Goal: Task Accomplishment & Management: Use online tool/utility

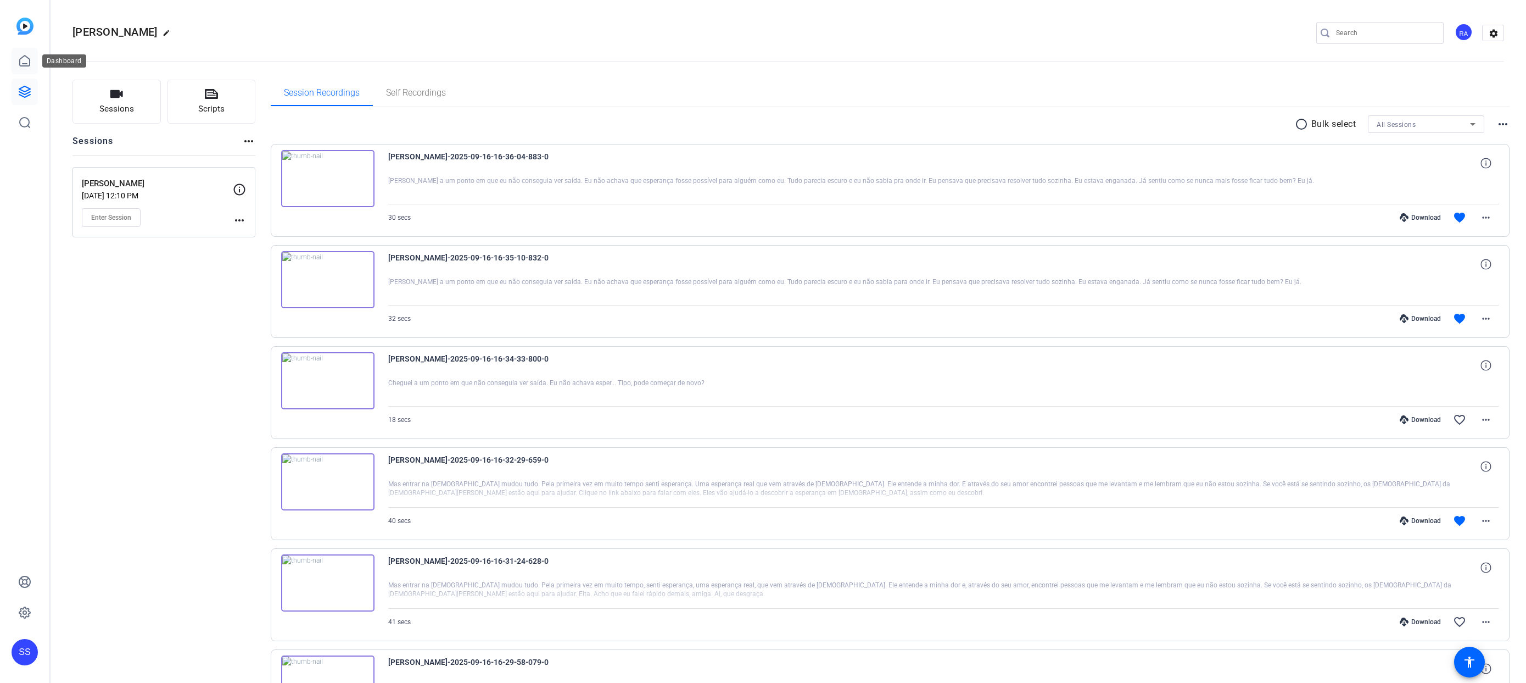
click at [30, 64] on icon at bounding box center [25, 60] width 10 height 10
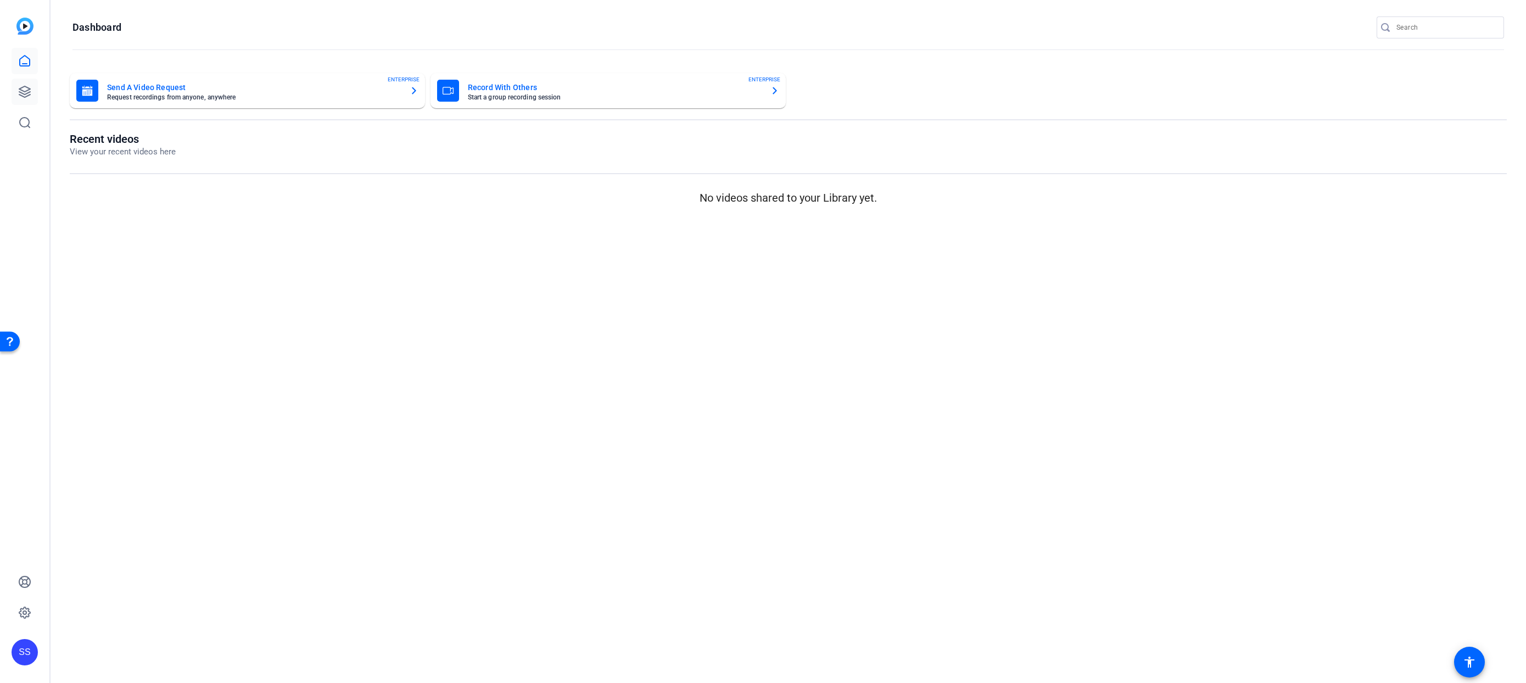
click at [26, 91] on icon at bounding box center [24, 91] width 11 height 11
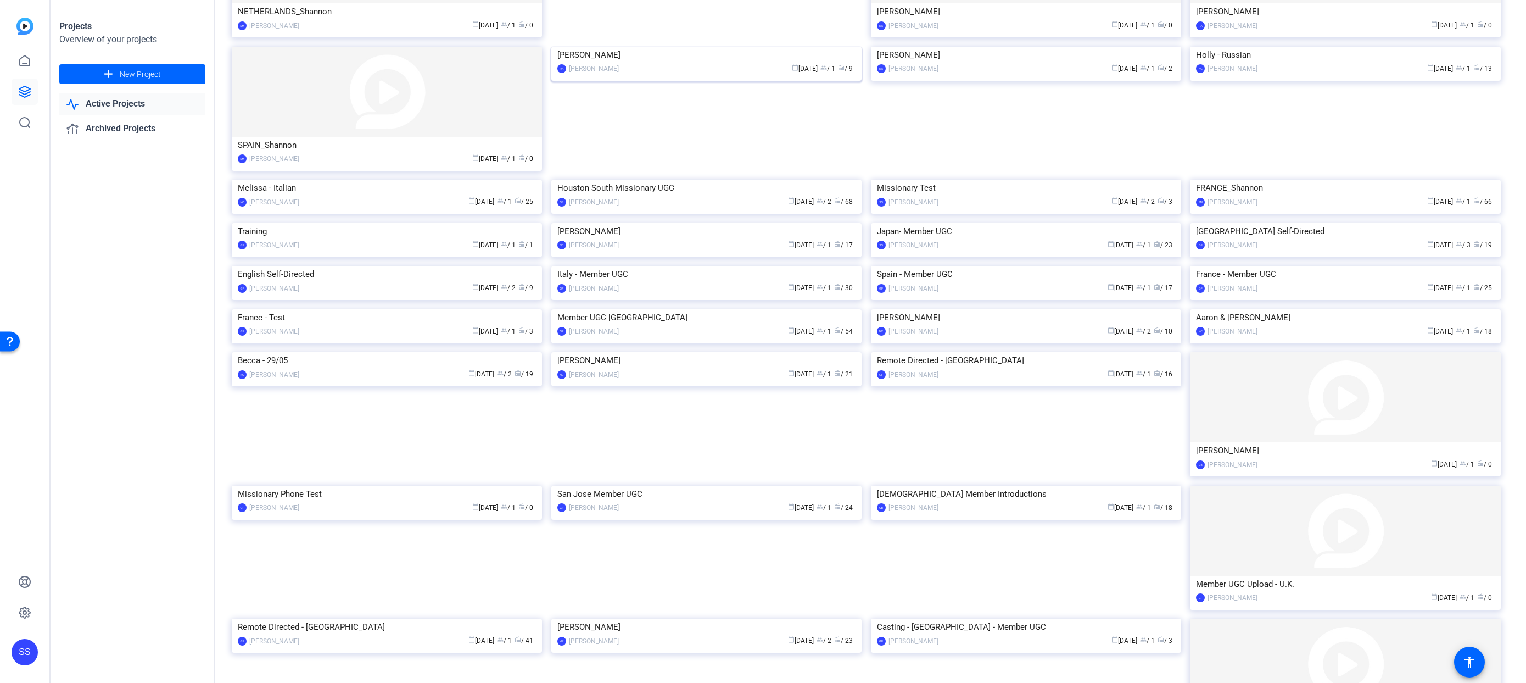
scroll to position [181, 0]
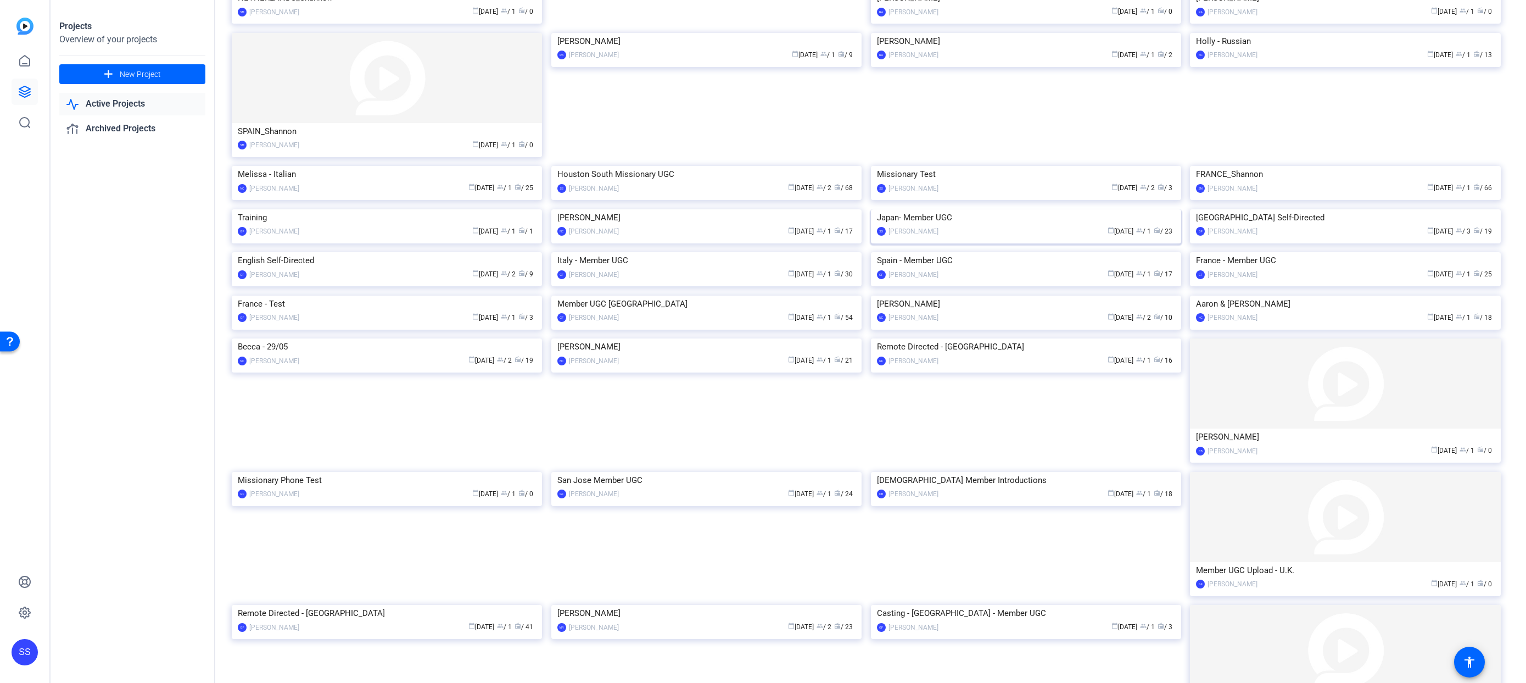
click at [996, 209] on img at bounding box center [1026, 209] width 310 height 0
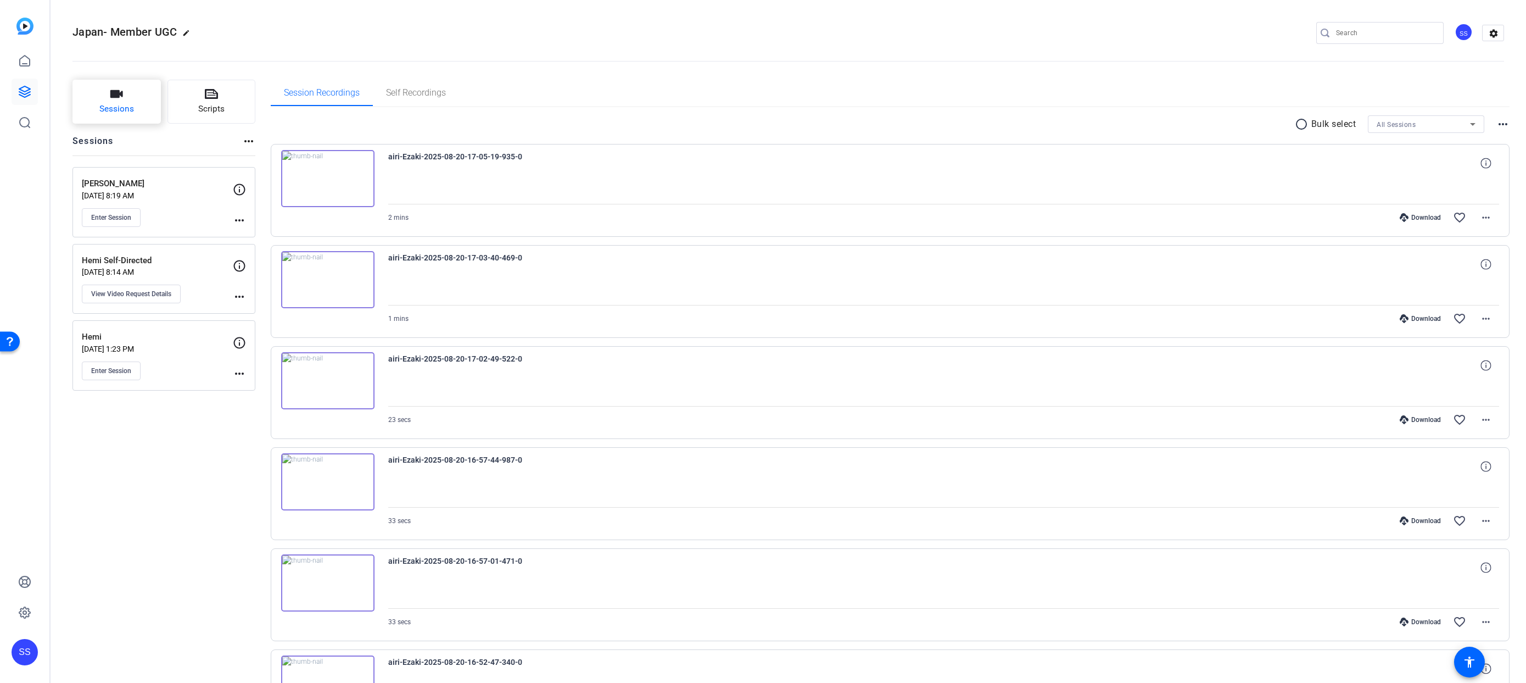
click at [127, 107] on span "Sessions" at bounding box center [116, 109] width 35 height 13
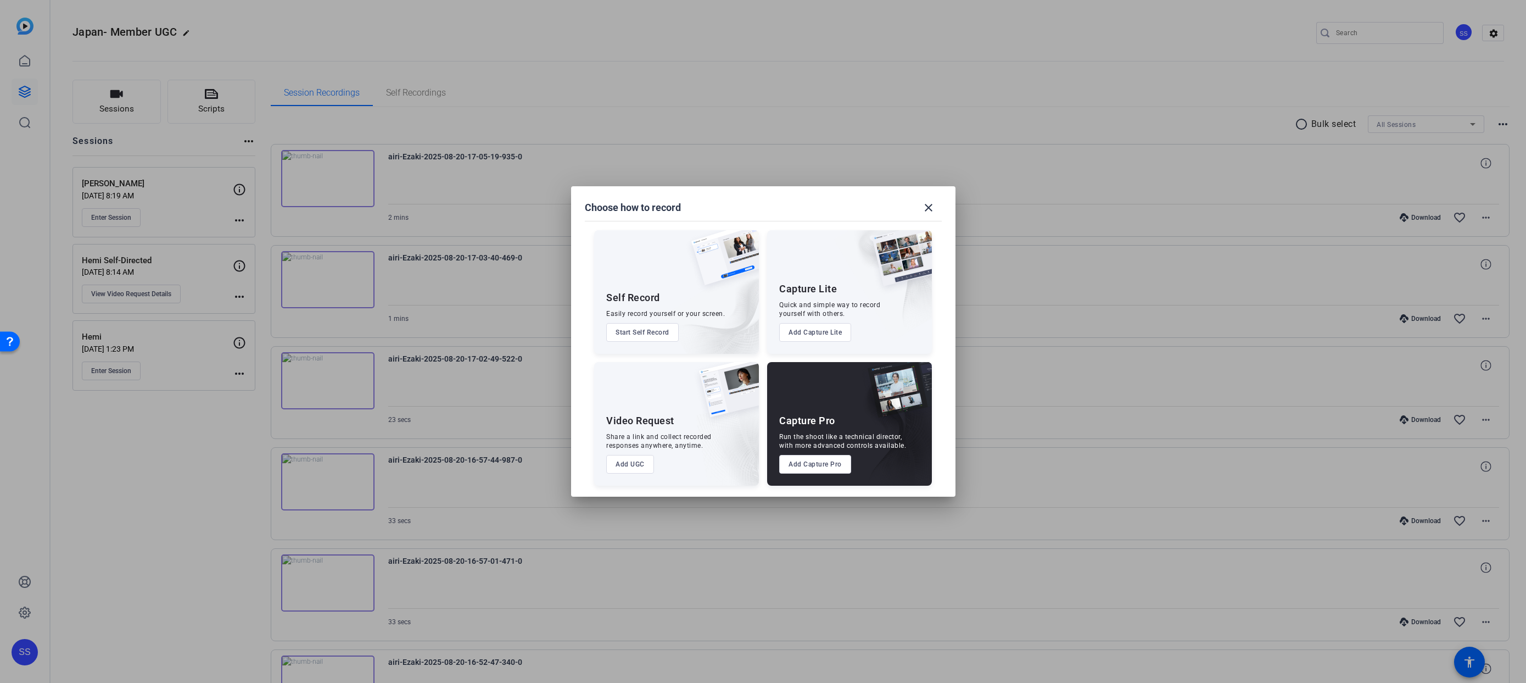
click at [809, 467] on button "Add Capture Pro" at bounding box center [815, 464] width 72 height 19
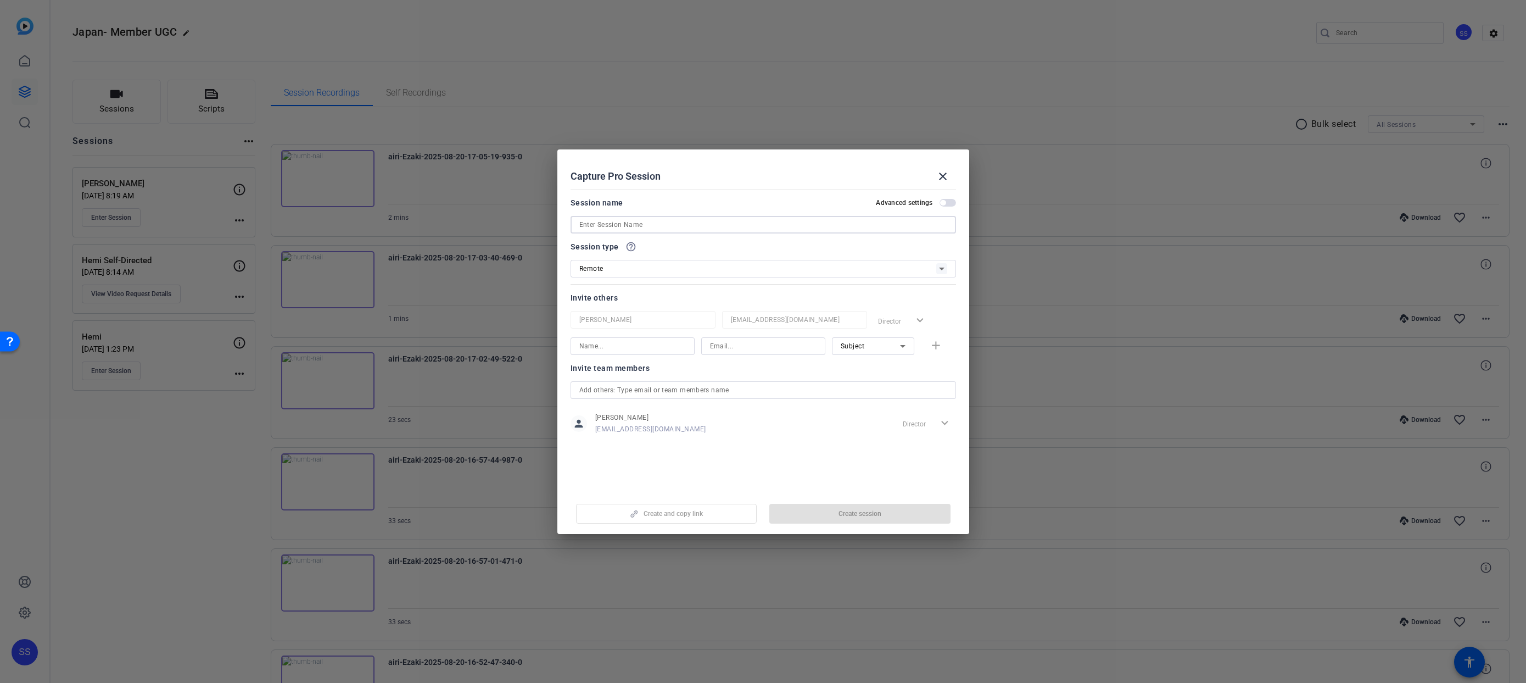
click at [665, 221] on input at bounding box center [763, 224] width 368 height 13
type input "[PERSON_NAME]"
click at [695, 266] on div "Remote" at bounding box center [757, 268] width 357 height 14
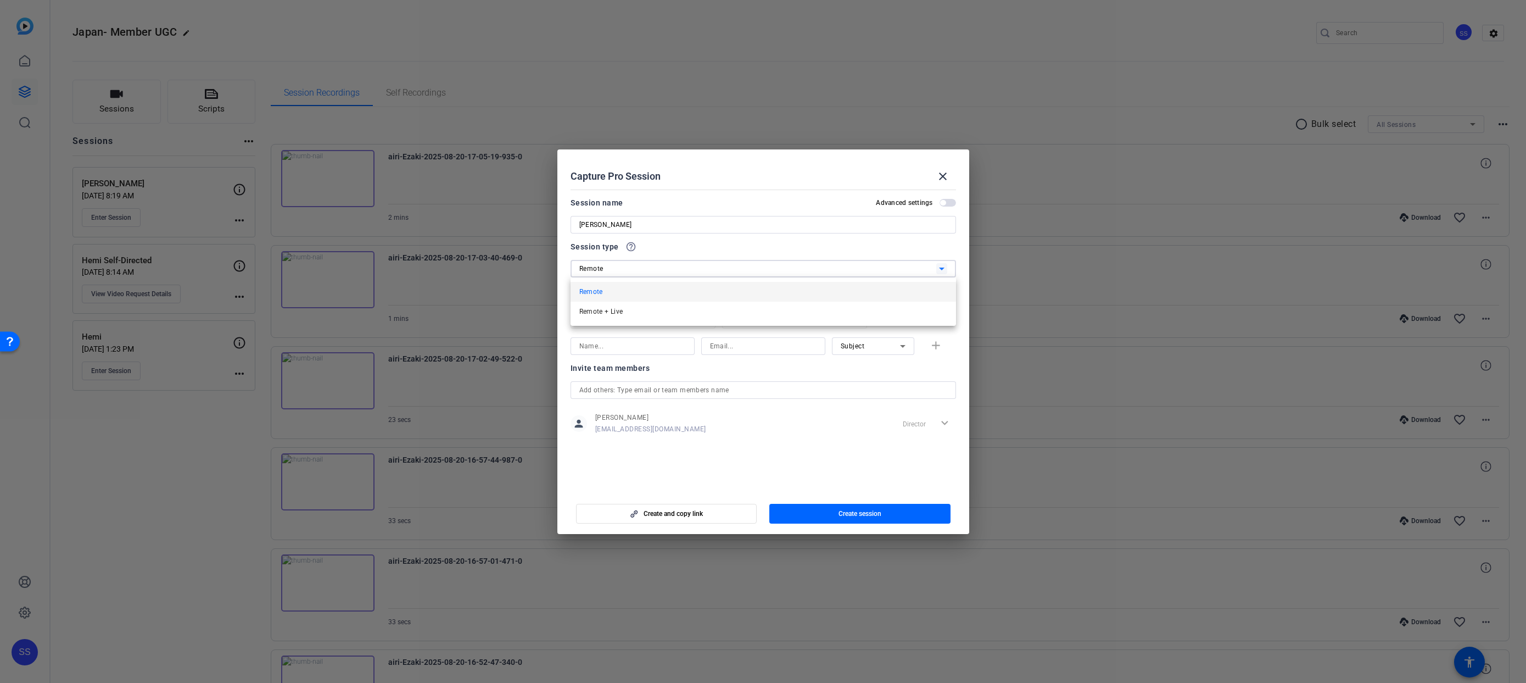
click at [695, 266] on div at bounding box center [763, 341] width 1526 height 683
click at [813, 516] on span "button" at bounding box center [859, 513] width 181 height 26
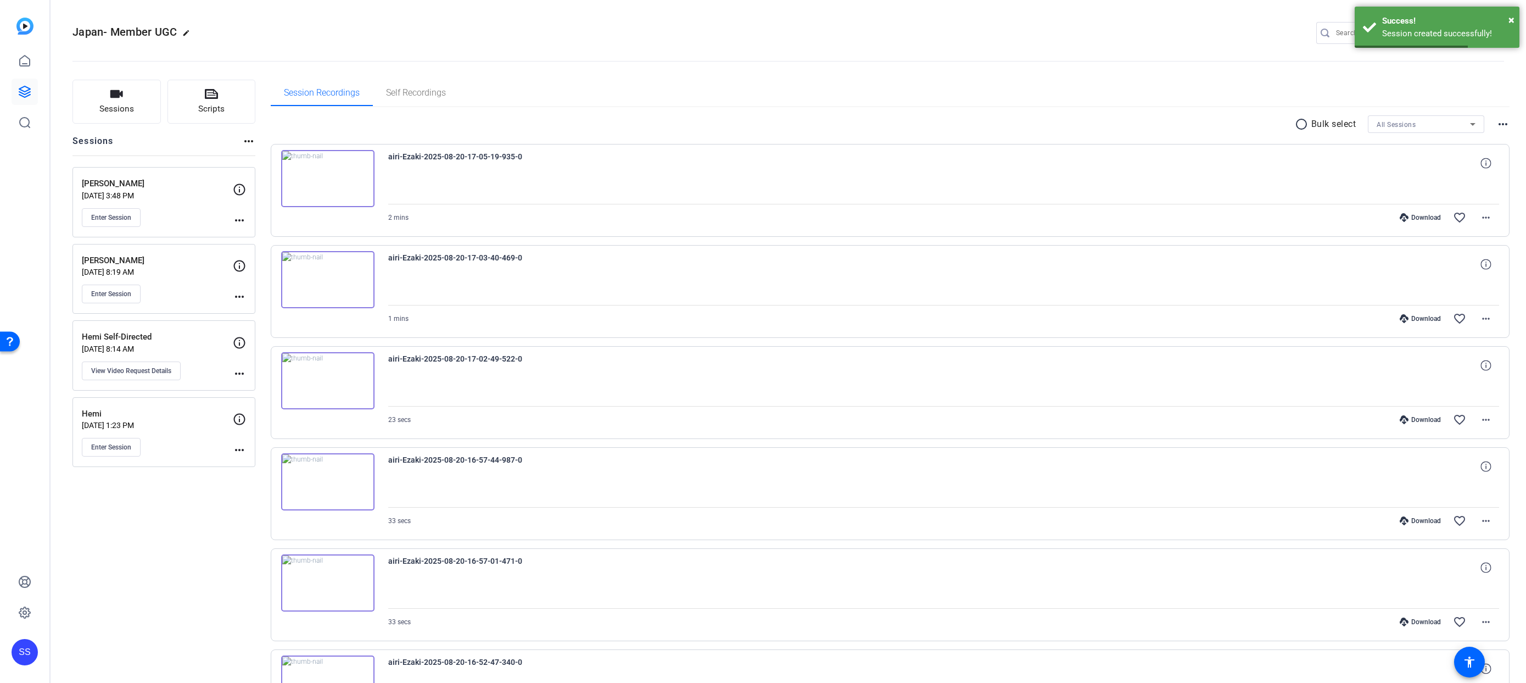
click at [181, 195] on p "[DATE] 3:48 PM" at bounding box center [157, 195] width 151 height 9
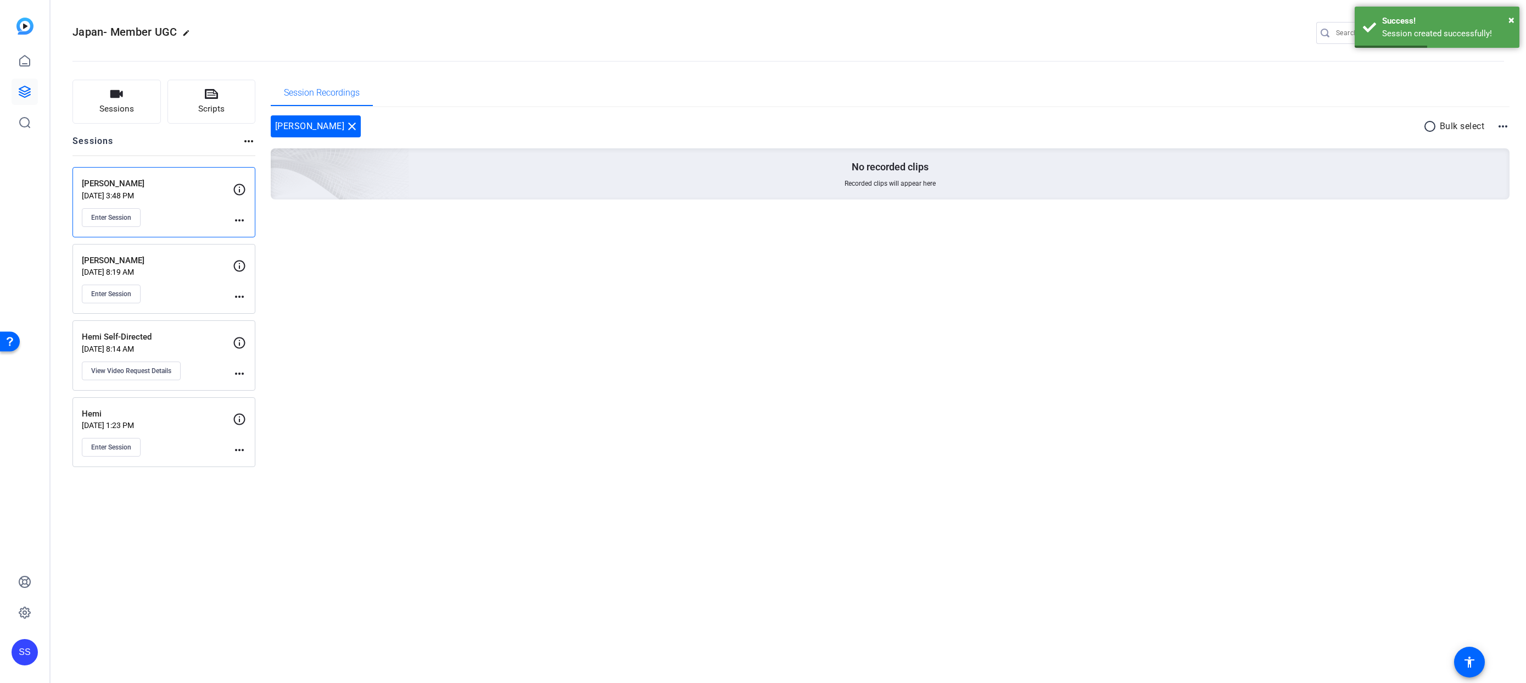
click at [236, 221] on mat-icon "more_horiz" at bounding box center [239, 220] width 13 height 13
click at [246, 230] on span "Edit Session" at bounding box center [267, 236] width 50 height 13
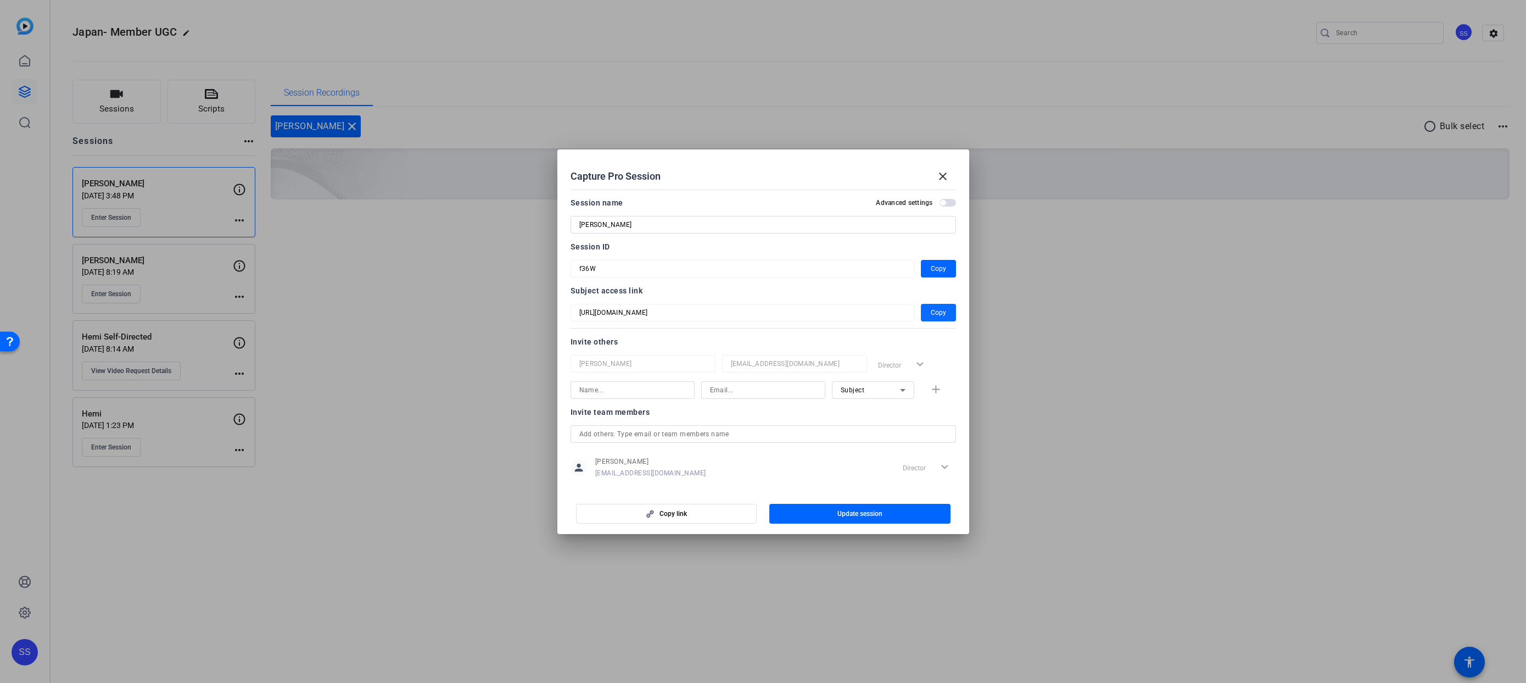
click at [934, 315] on span "Copy" at bounding box center [938, 312] width 15 height 13
click at [934, 271] on span "Copy" at bounding box center [938, 268] width 15 height 13
click at [938, 313] on span "Copy" at bounding box center [938, 312] width 15 height 13
